Goal: Entertainment & Leisure: Consume media (video, audio)

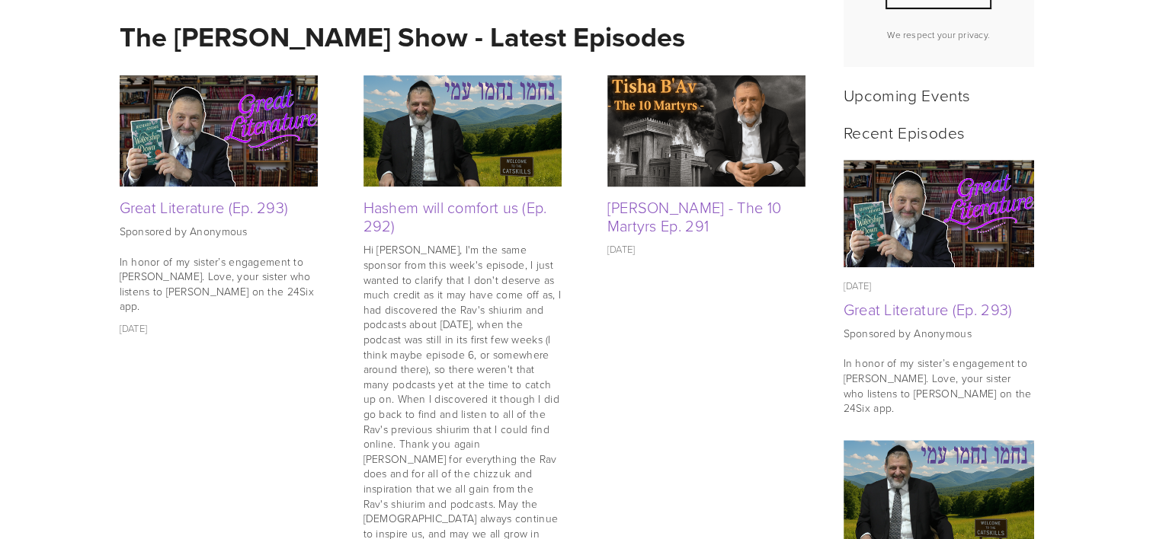
scroll to position [643, 0]
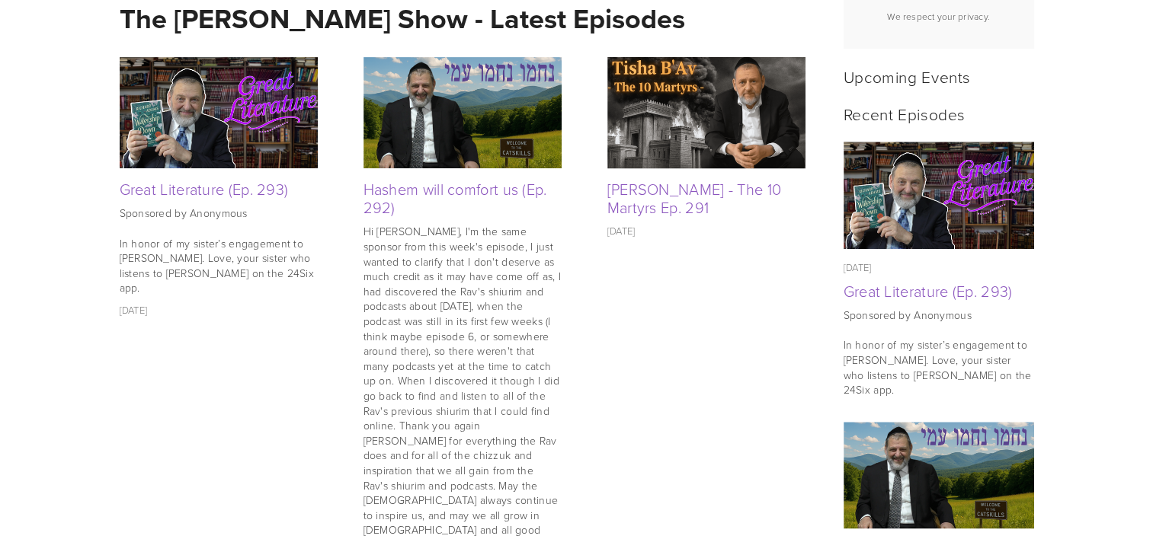
click at [237, 140] on img at bounding box center [219, 112] width 198 height 111
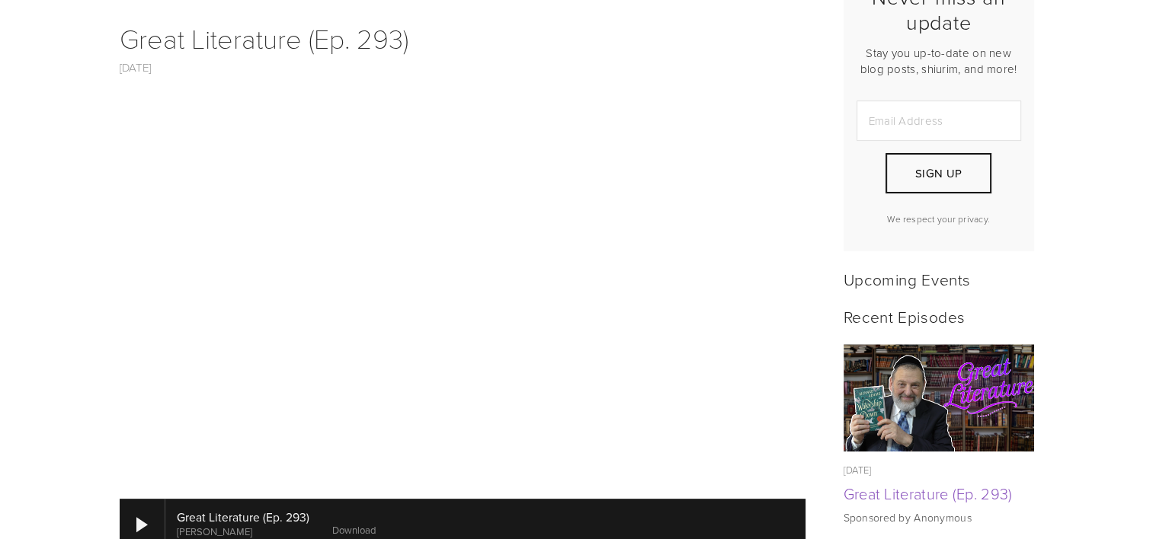
scroll to position [442, 0]
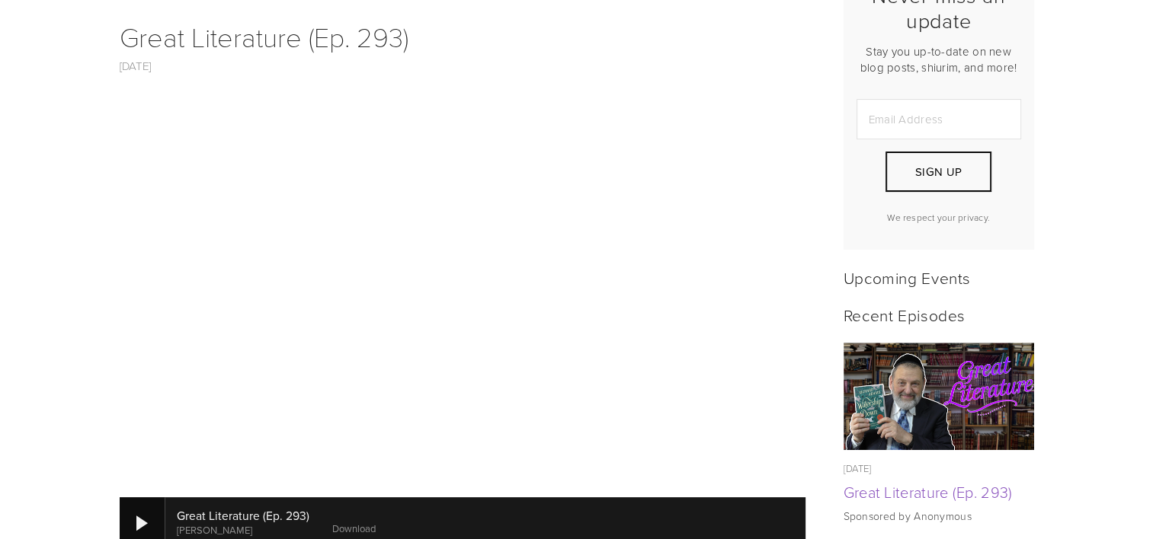
click at [134, 499] on div at bounding box center [143, 522] width 46 height 50
click at [131, 503] on div at bounding box center [143, 522] width 46 height 50
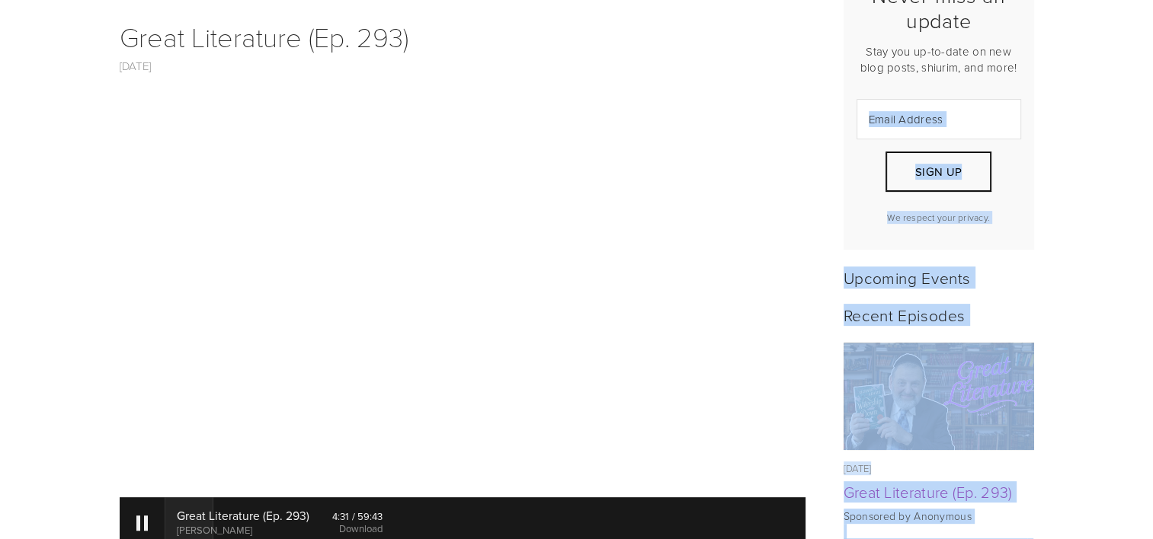
drag, startPoint x: 1124, startPoint y: 109, endPoint x: 887, endPoint y: 88, distance: 237.9
